Goal: Information Seeking & Learning: Learn about a topic

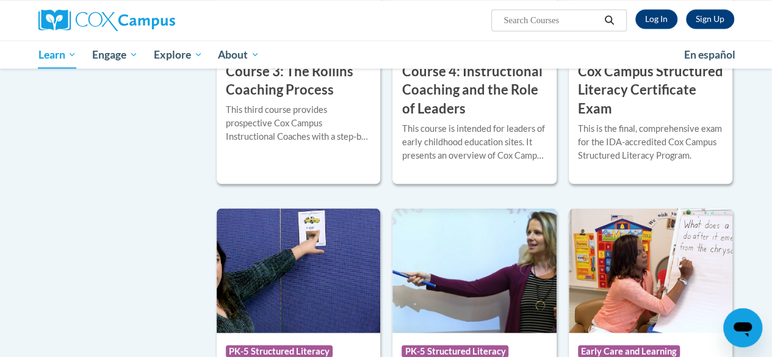
scroll to position [1114, 0]
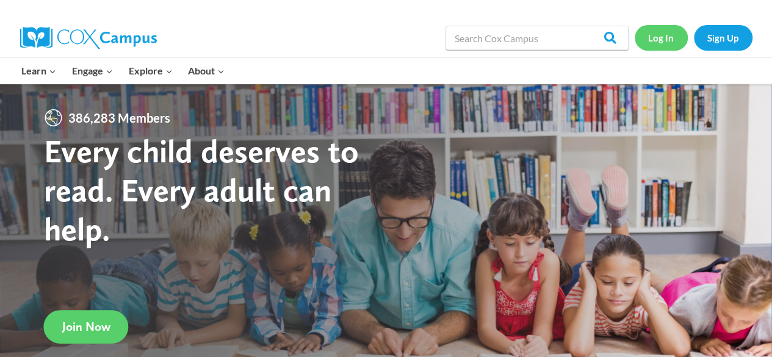
click at [667, 47] on link "Log In" at bounding box center [660, 37] width 53 height 25
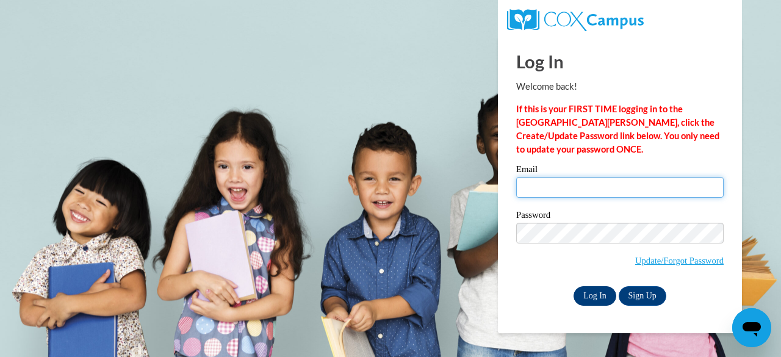
type input "[PERSON_NAME][EMAIL_ADDRESS][PERSON_NAME][DOMAIN_NAME]"
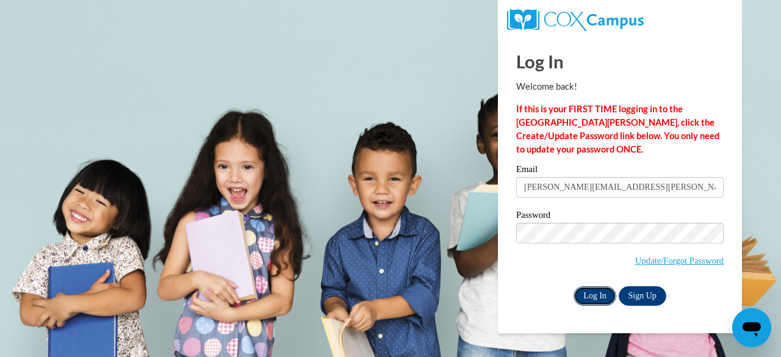
click at [601, 295] on input "Log In" at bounding box center [594, 296] width 43 height 20
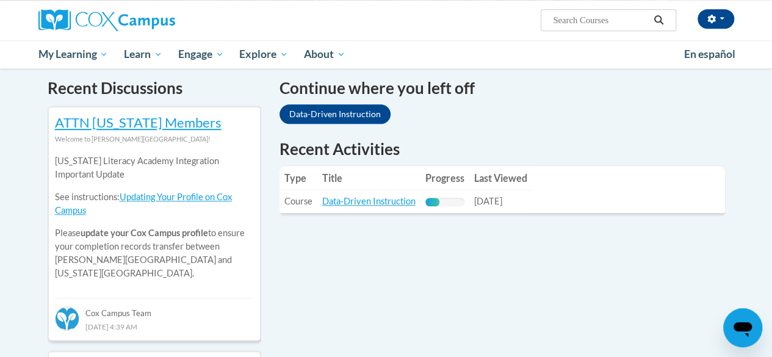
scroll to position [378, 0]
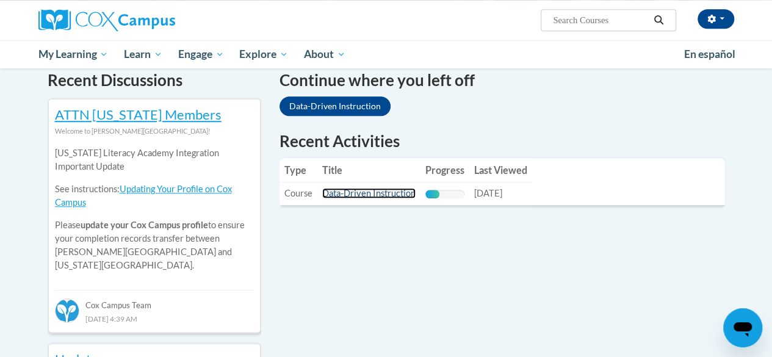
click at [379, 194] on link "Data-Driven Instruction" at bounding box center [368, 193] width 93 height 10
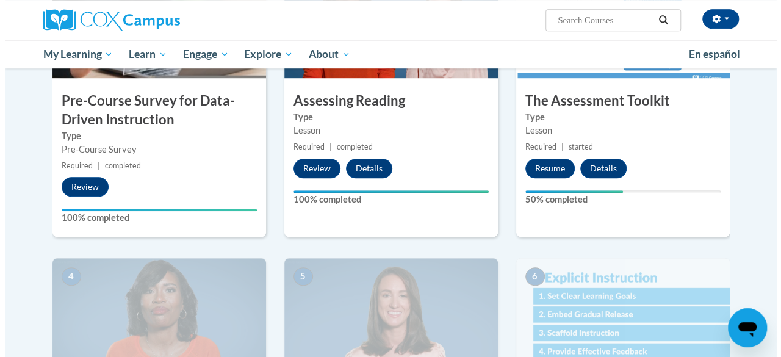
scroll to position [362, 0]
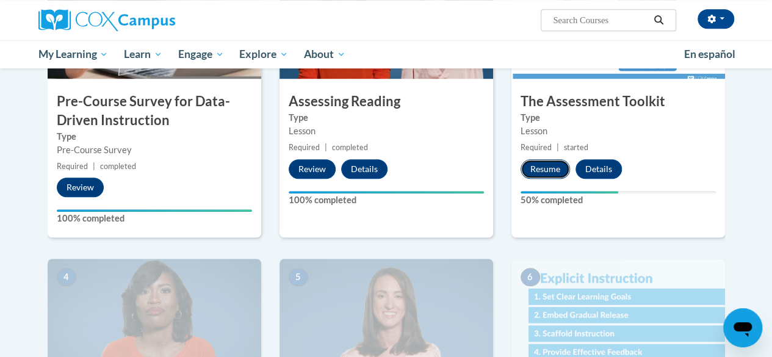
click at [556, 160] on button "Resume" at bounding box center [544, 169] width 49 height 20
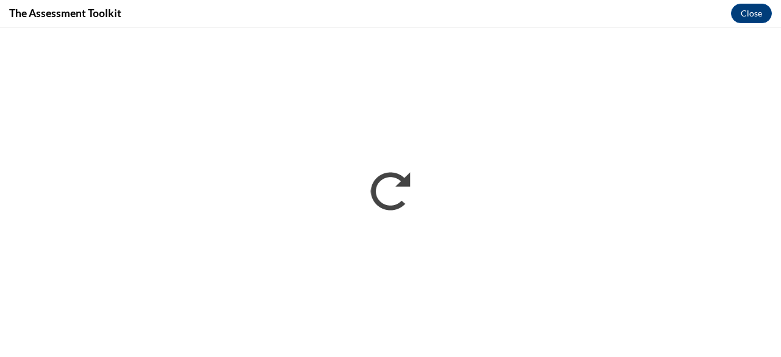
scroll to position [0, 0]
